Goal: Share content: Share content

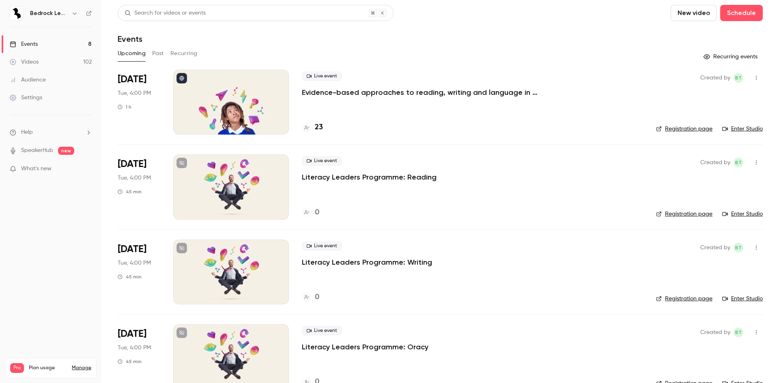
click at [21, 56] on link "Videos 102" at bounding box center [50, 62] width 101 height 18
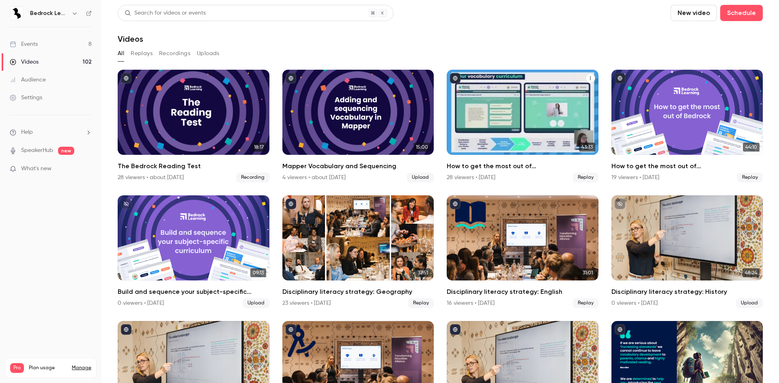
click at [521, 132] on div "How to get the most out of Bedrock next academic year" at bounding box center [523, 112] width 152 height 85
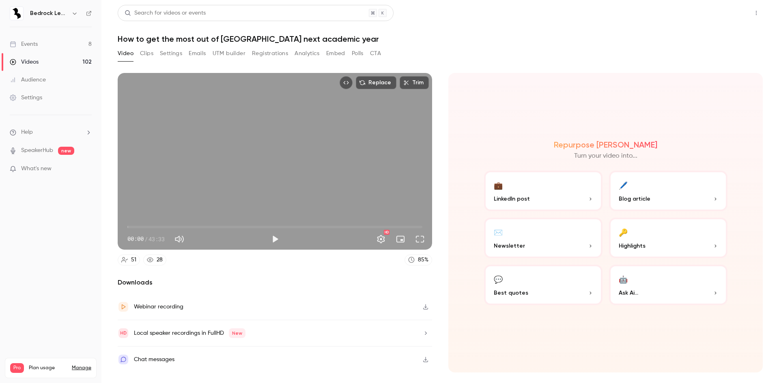
click at [729, 12] on button "Share" at bounding box center [727, 13] width 32 height 16
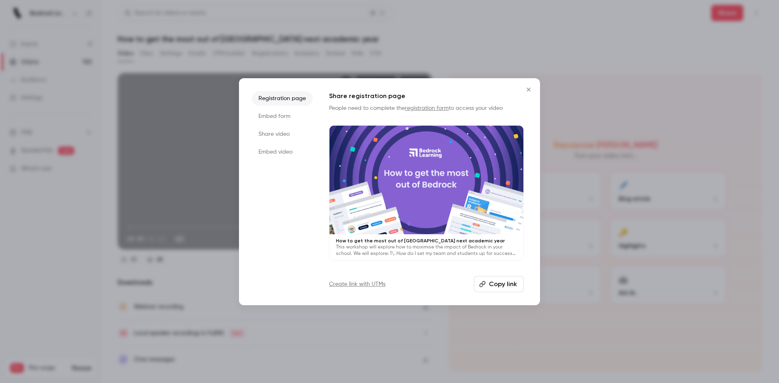
click at [508, 280] on button "Copy link" at bounding box center [499, 284] width 50 height 16
click at [495, 283] on button "Copy link" at bounding box center [499, 284] width 50 height 16
drag, startPoint x: 521, startPoint y: 94, endPoint x: 527, endPoint y: 94, distance: 5.3
click at [521, 94] on h1 "Share registration page" at bounding box center [426, 96] width 195 height 10
click at [527, 94] on button "Close" at bounding box center [529, 90] width 16 height 16
